Goal: Information Seeking & Learning: Compare options

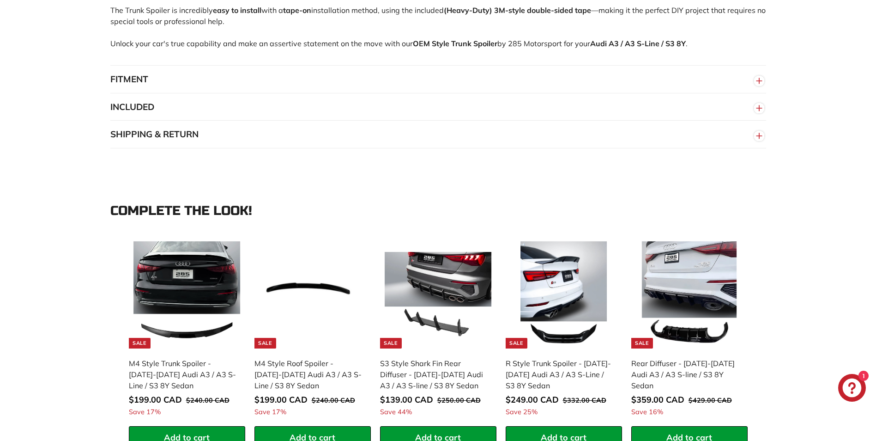
scroll to position [693, 0]
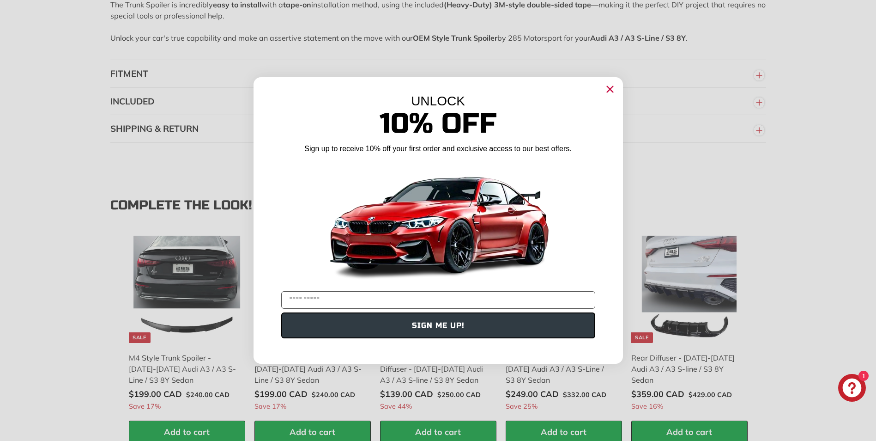
click at [607, 88] on circle "Close dialog" at bounding box center [610, 89] width 14 height 14
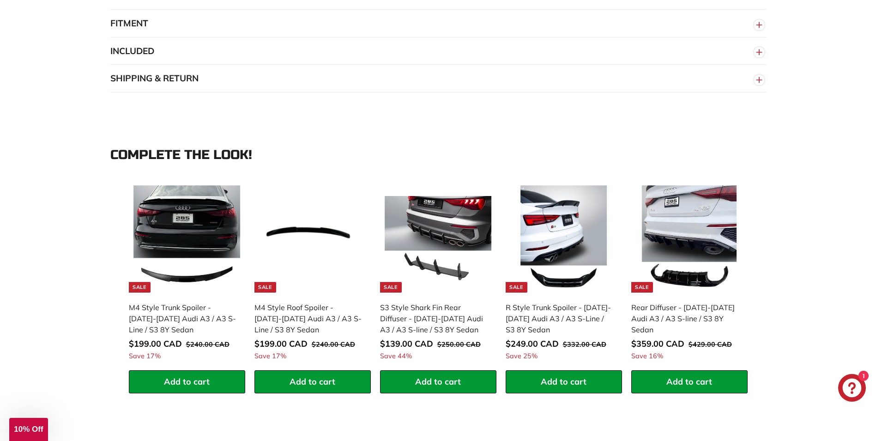
scroll to position [785, 0]
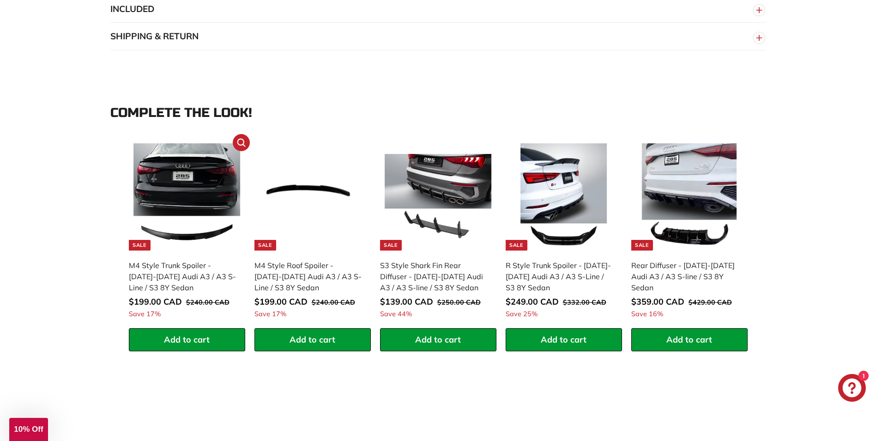
click at [168, 193] on img at bounding box center [187, 196] width 107 height 107
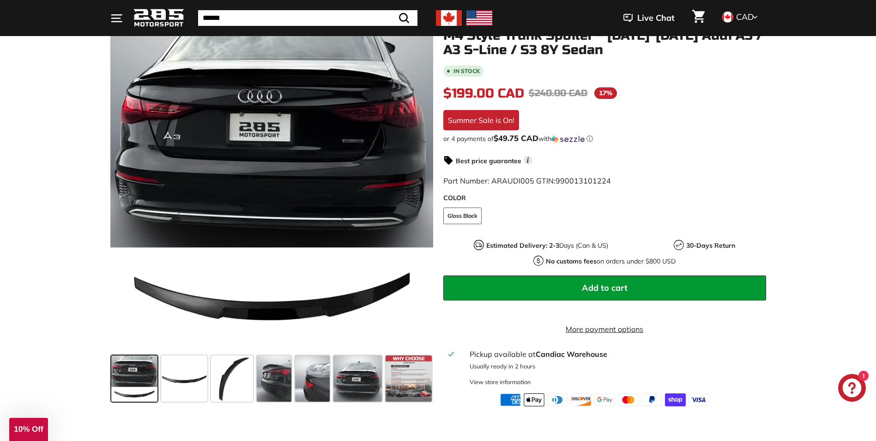
scroll to position [139, 0]
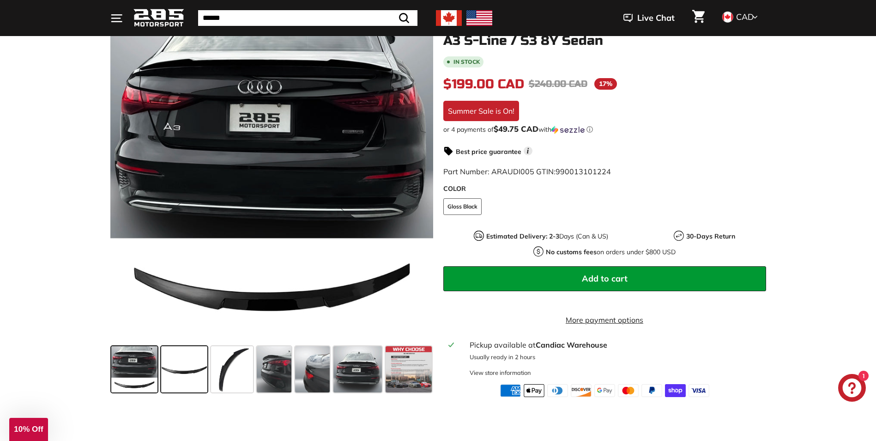
click at [178, 368] on span at bounding box center [184, 369] width 46 height 46
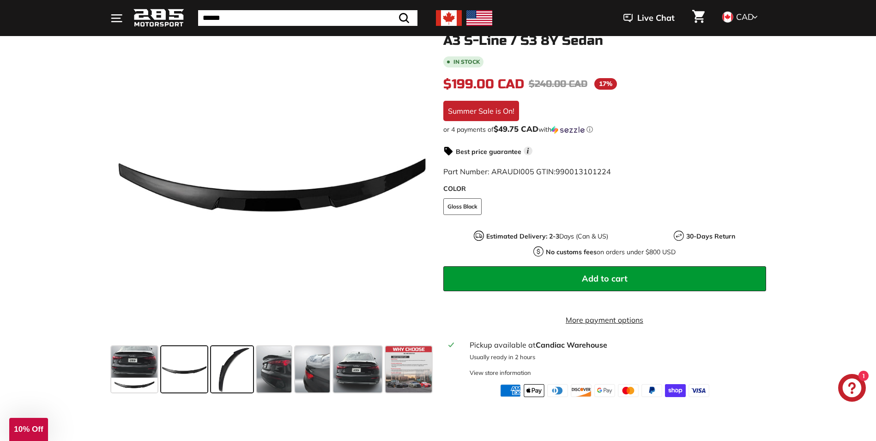
click at [230, 374] on span at bounding box center [232, 369] width 43 height 46
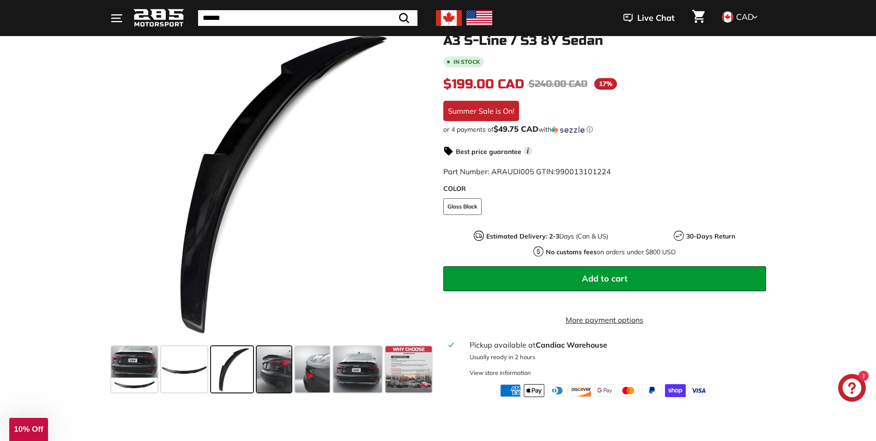
click at [276, 370] on span at bounding box center [274, 369] width 35 height 46
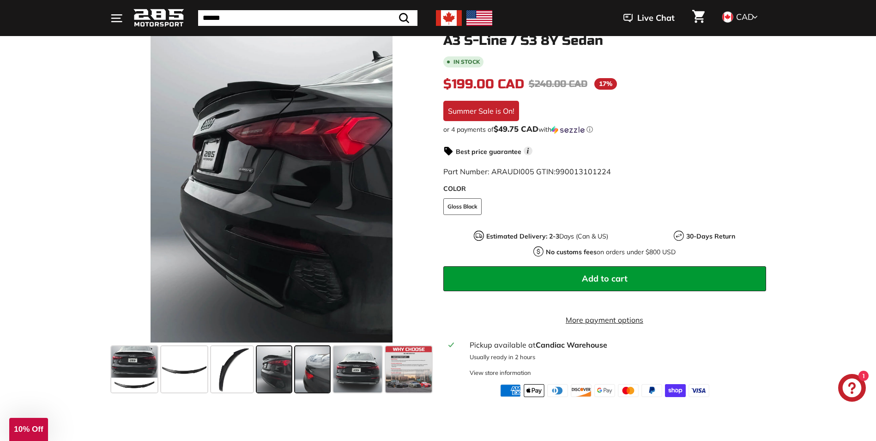
click at [304, 370] on span at bounding box center [312, 369] width 35 height 46
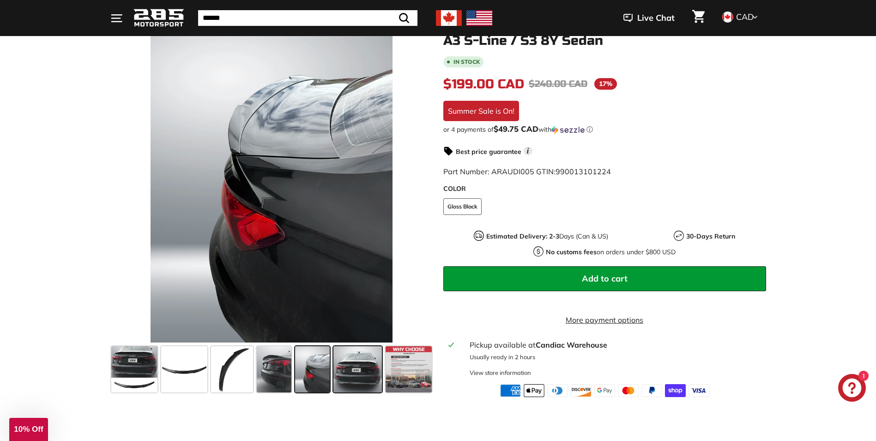
click at [341, 368] on span at bounding box center [358, 369] width 49 height 46
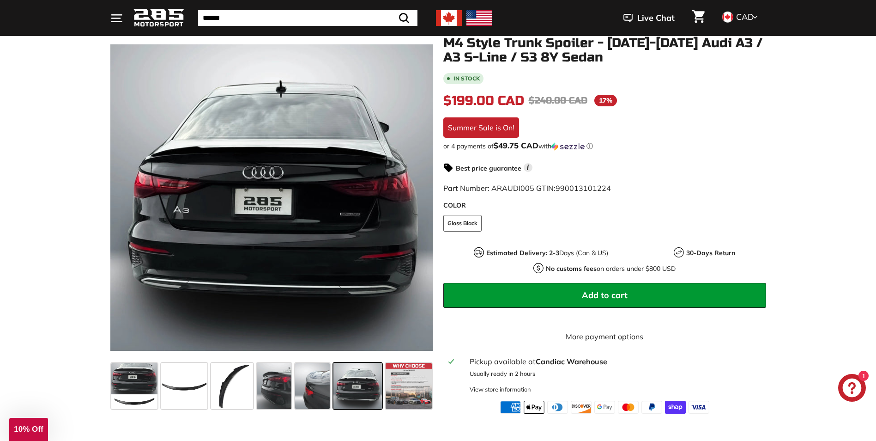
scroll to position [46, 0]
